Goal: Find specific page/section: Find specific page/section

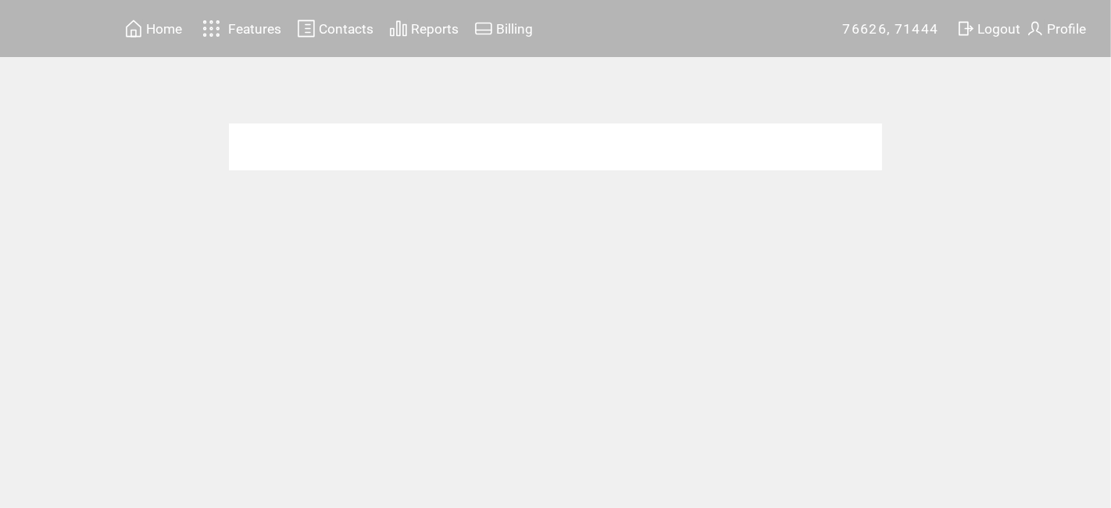
click at [188, 16] on td "Features" at bounding box center [233, 28] width 99 height 30
click at [161, 30] on span "Home" at bounding box center [164, 29] width 36 height 16
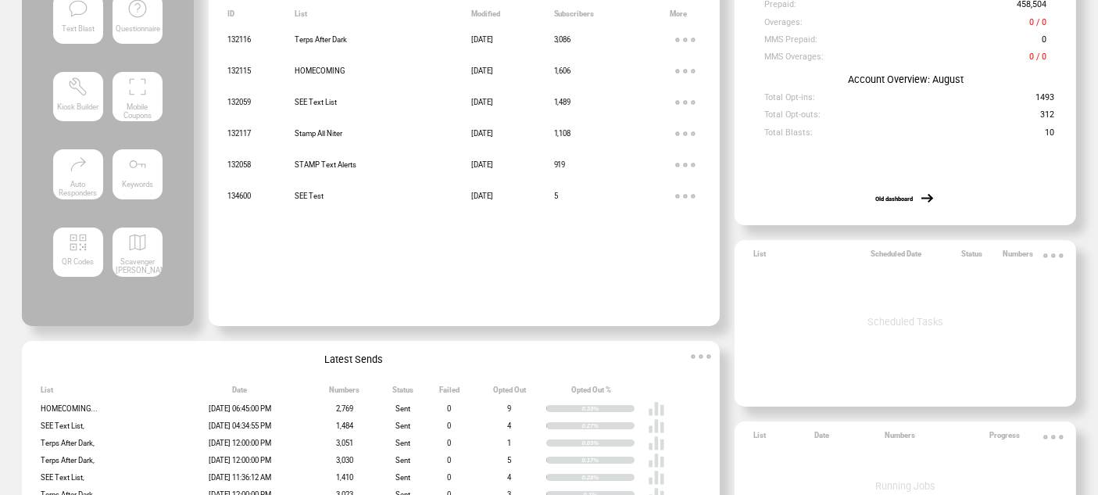
scroll to position [159, 0]
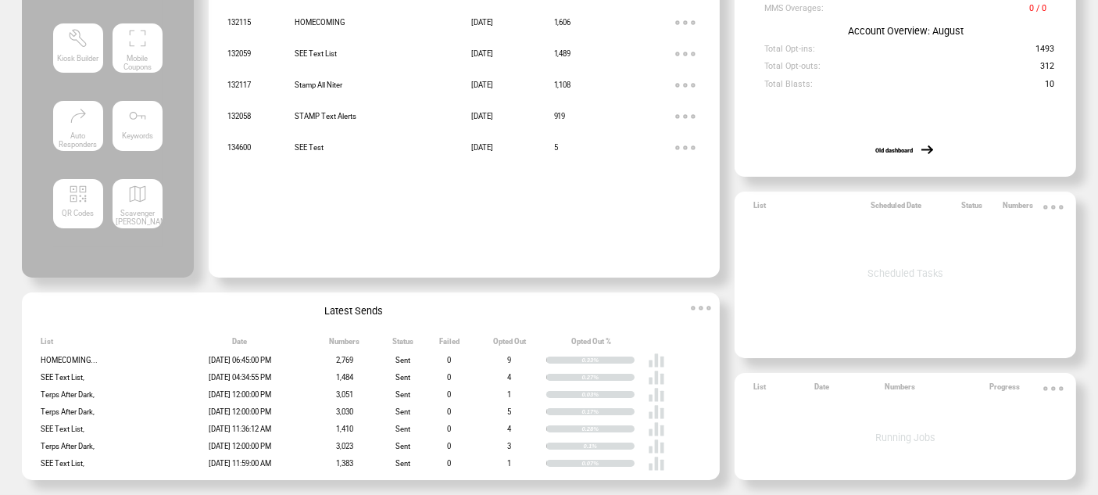
click at [912, 151] on link "Old dashboard" at bounding box center [894, 150] width 38 height 7
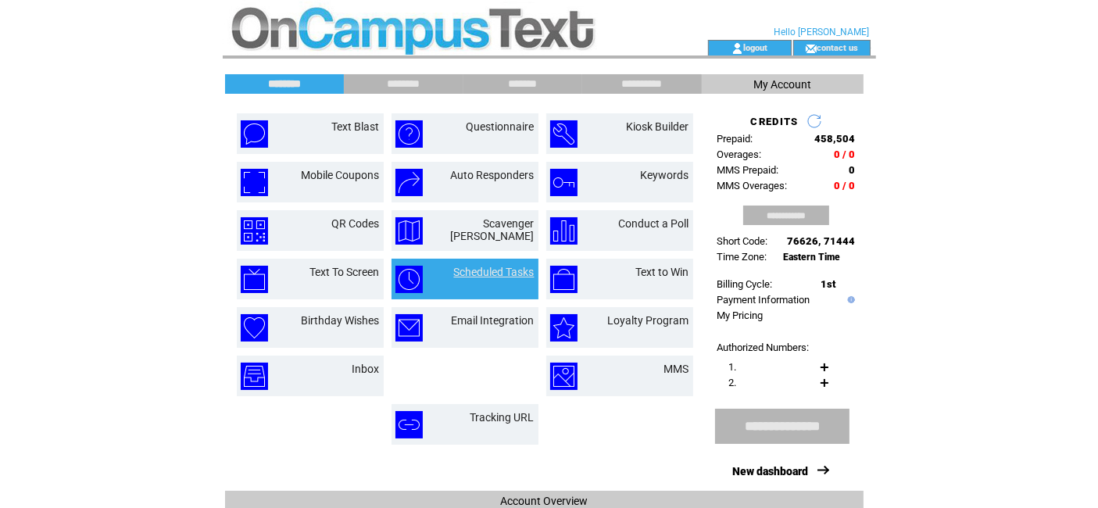
click at [481, 270] on link "Scheduled Tasks" at bounding box center [494, 272] width 80 height 13
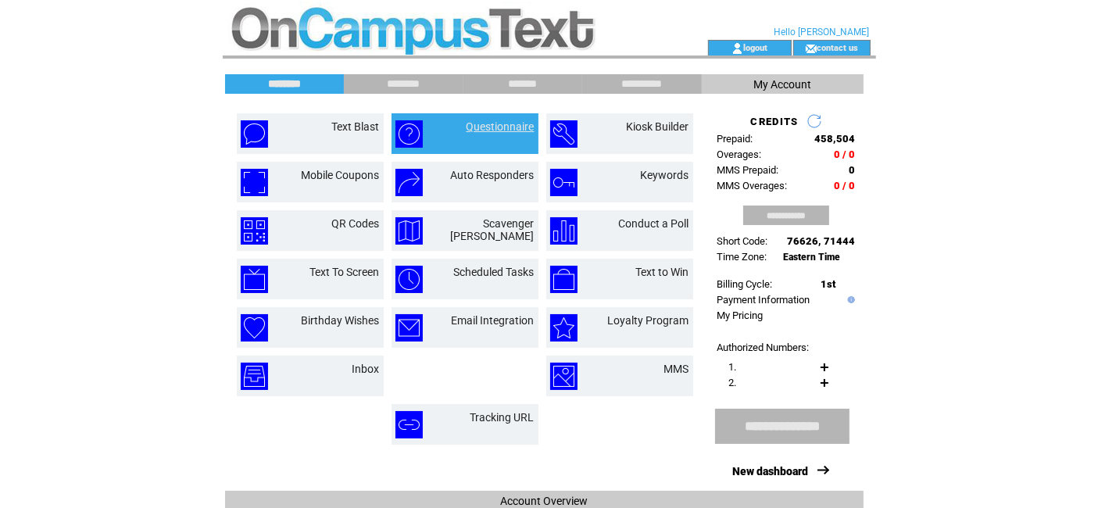
click at [473, 123] on link "Questionnaire" at bounding box center [501, 126] width 68 height 13
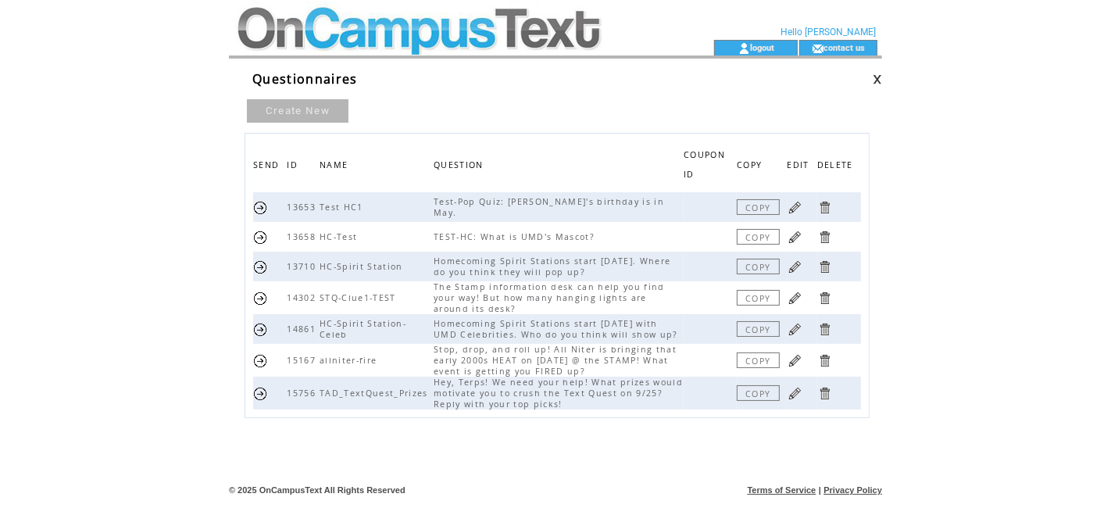
click at [158, 347] on html "**********" at bounding box center [555, 254] width 1111 height 508
